Goal: Check status: Check status

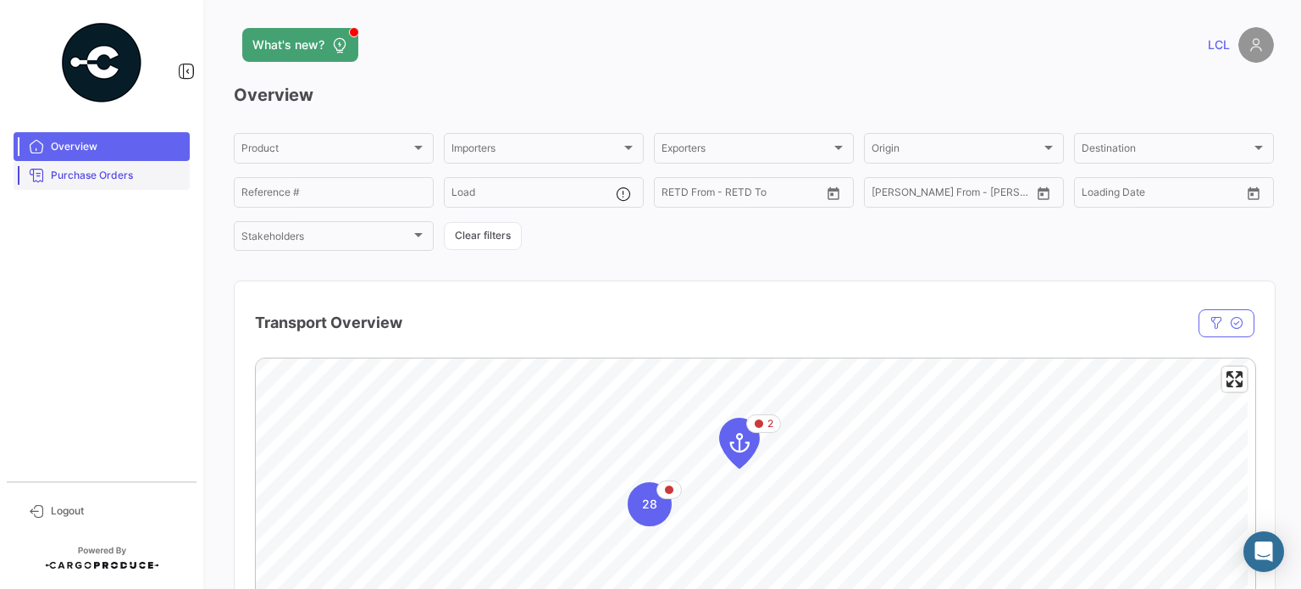
click at [108, 178] on span "Purchase Orders" at bounding box center [117, 175] width 132 height 15
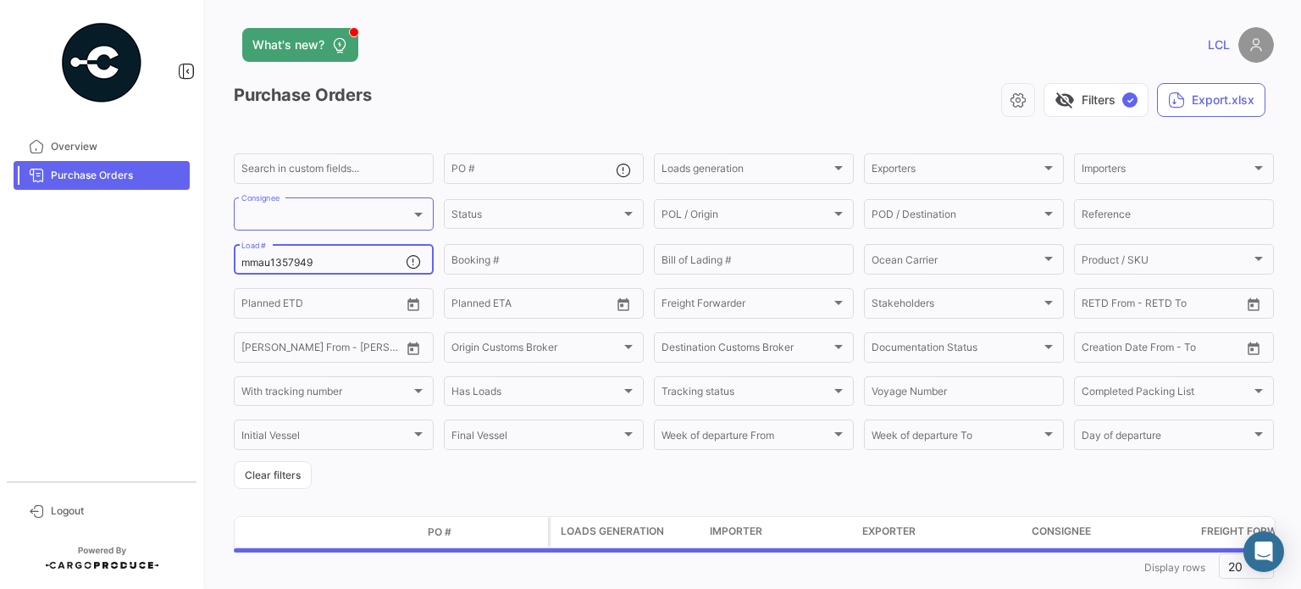
click at [285, 260] on input "mmau1357949" at bounding box center [323, 263] width 164 height 12
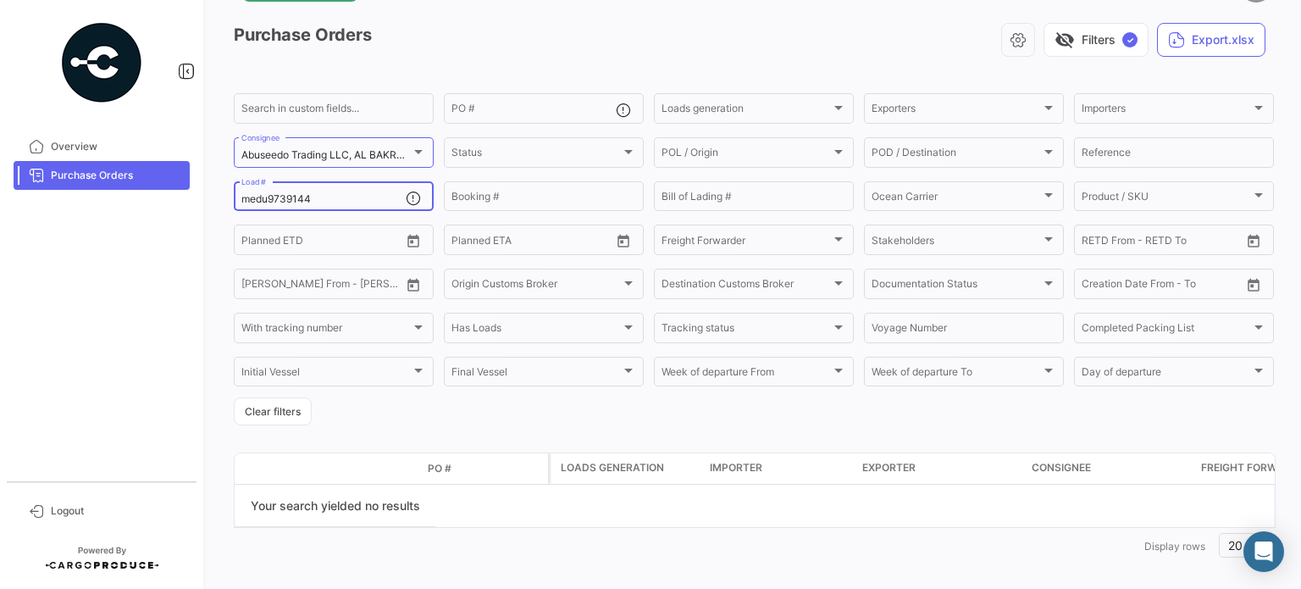
scroll to position [75, 0]
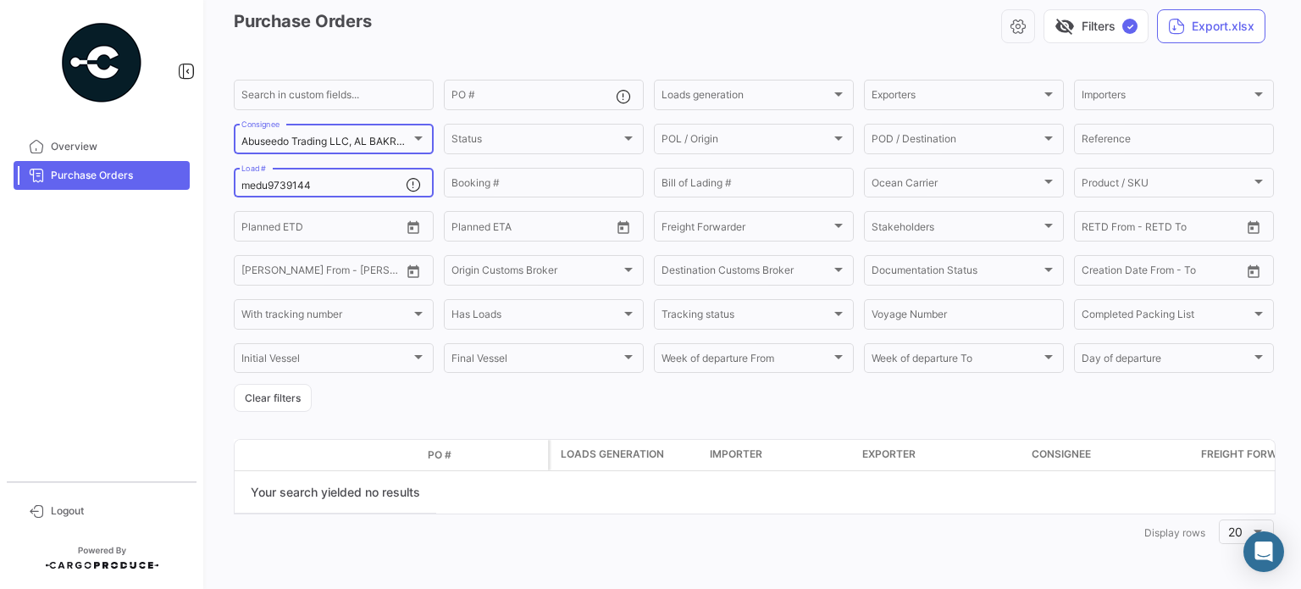
type input "medu9739144"
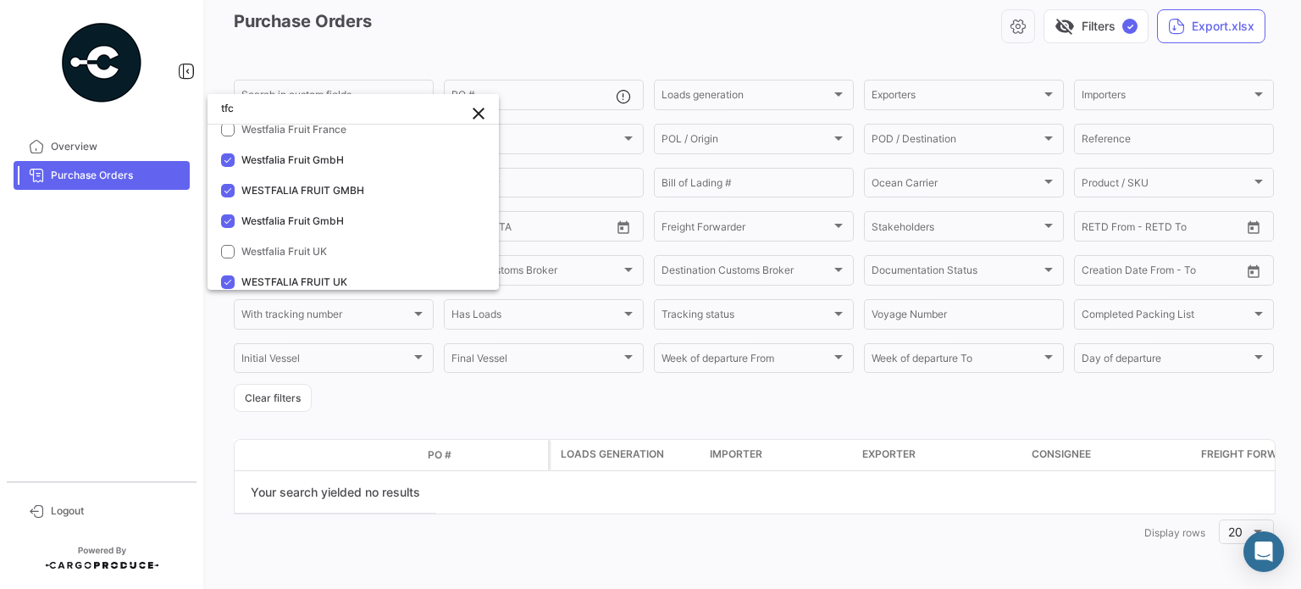
scroll to position [0, 0]
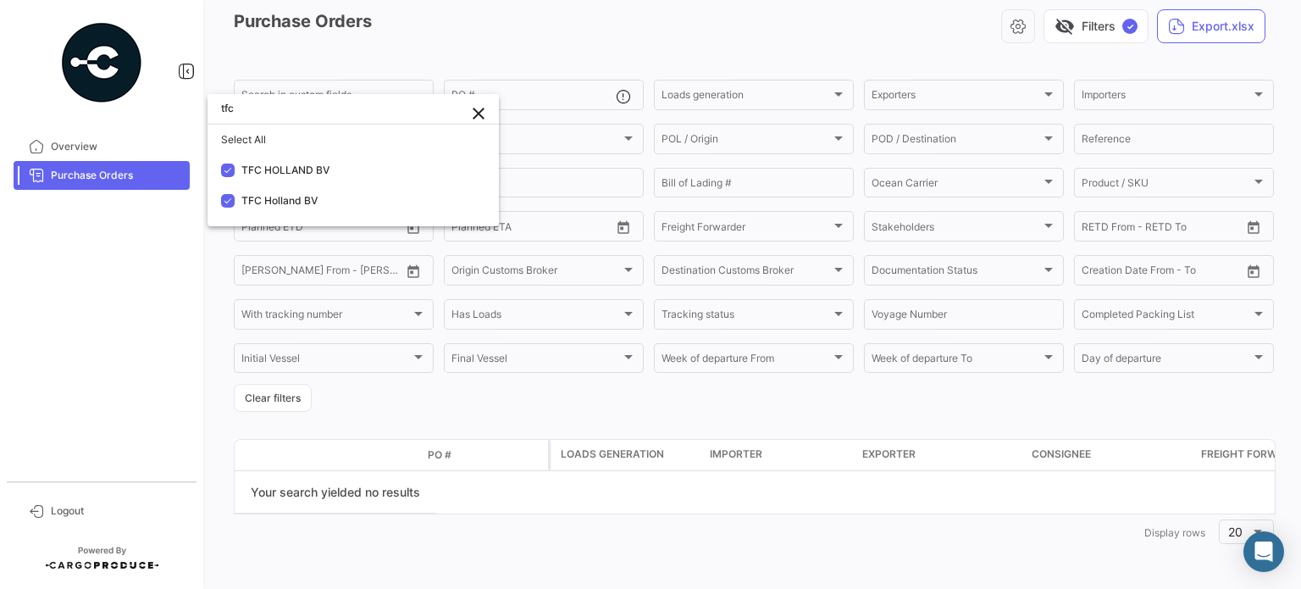
type input "tfc"
click at [115, 324] on div at bounding box center [650, 294] width 1301 height 589
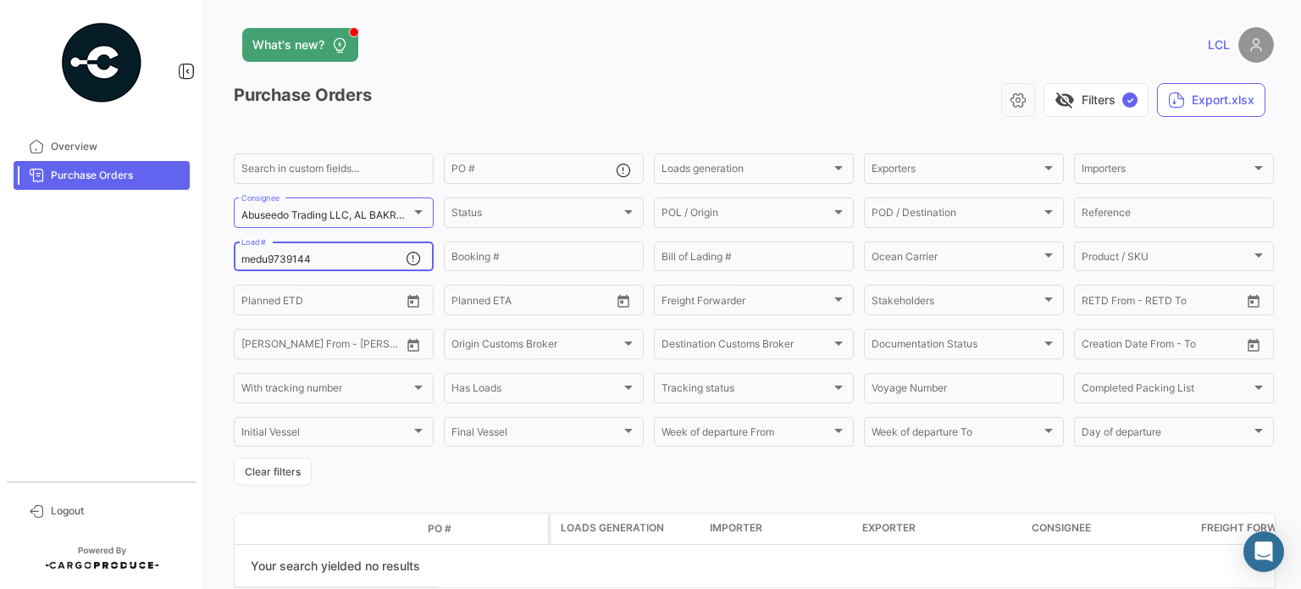
click at [288, 255] on input "medu9739144" at bounding box center [323, 259] width 164 height 12
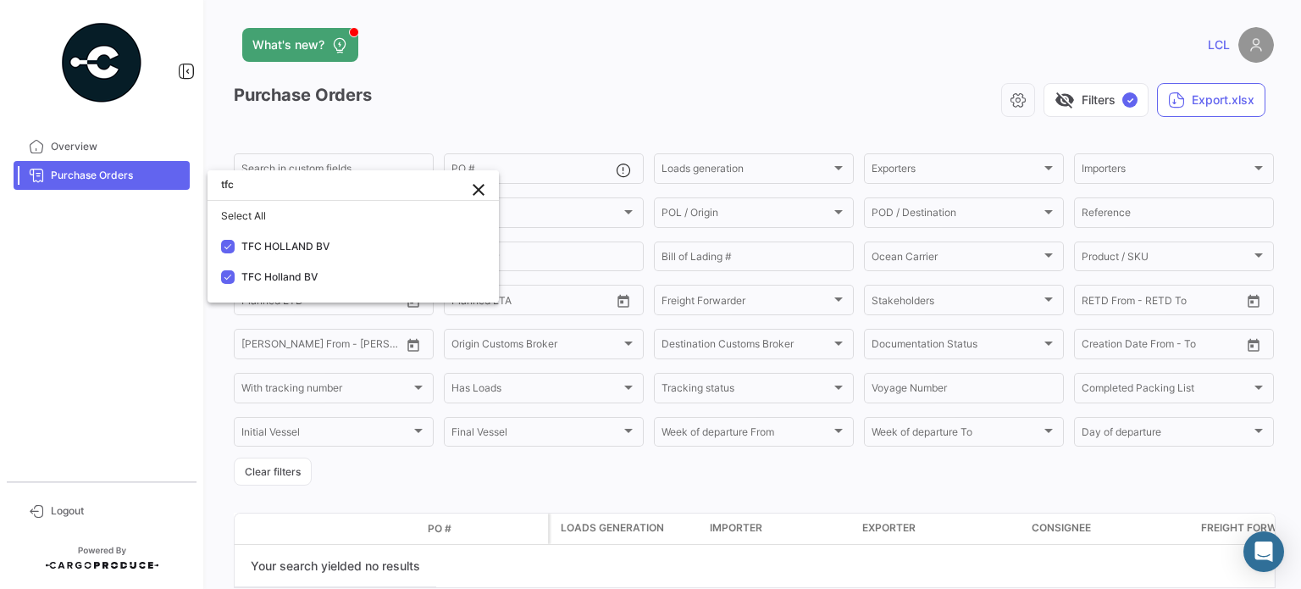
type input "tfc"
click at [120, 335] on div at bounding box center [650, 294] width 1301 height 589
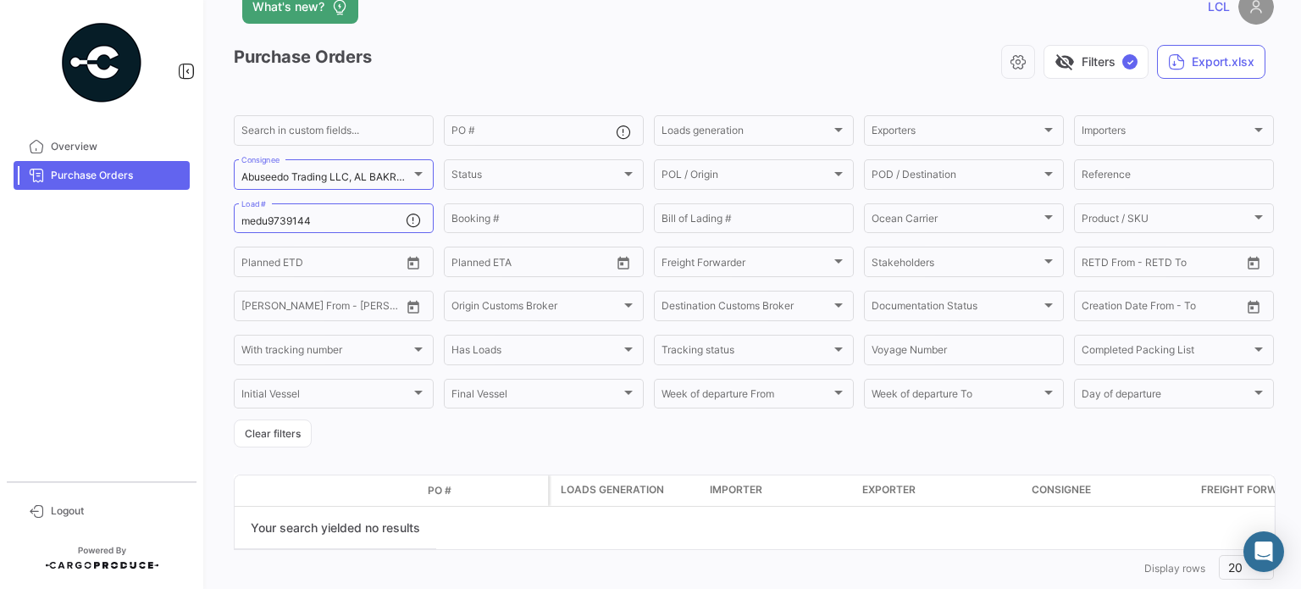
scroll to position [75, 0]
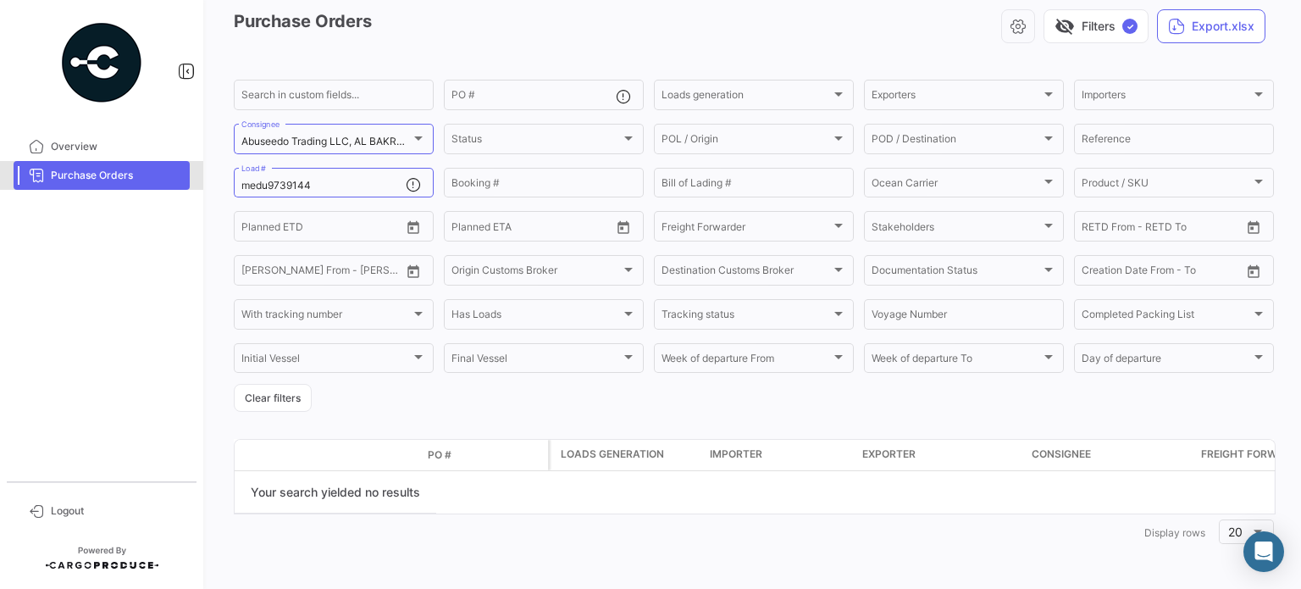
click at [119, 179] on span "Purchase Orders" at bounding box center [117, 175] width 132 height 15
